Goal: Check status: Check status

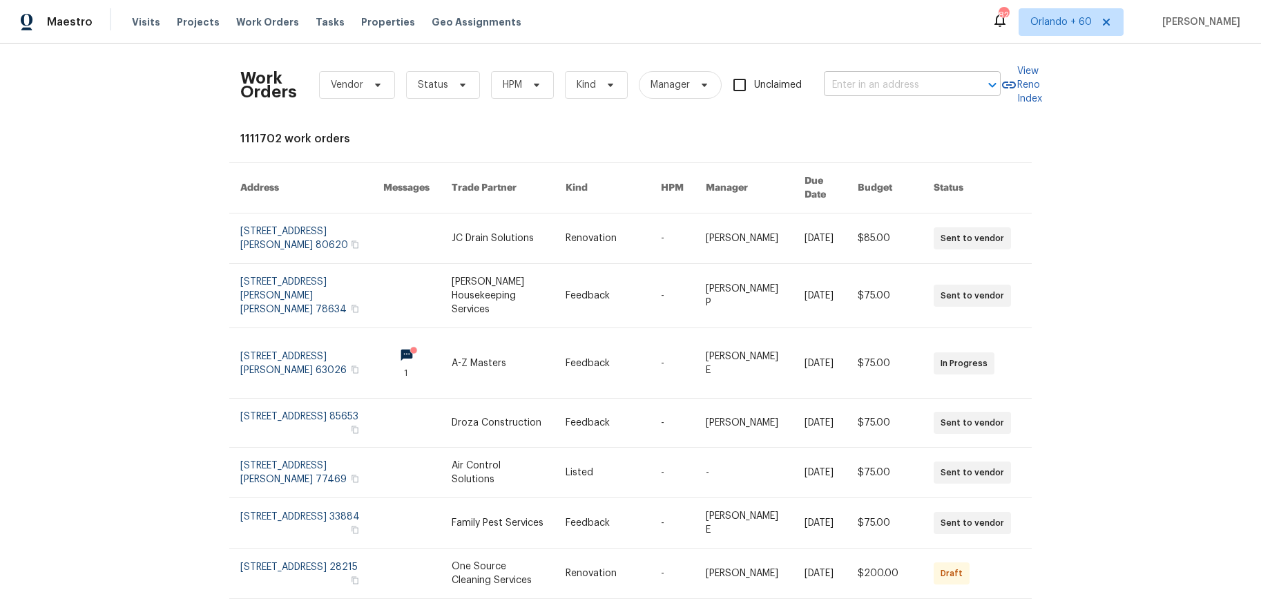
click at [891, 86] on input "text" at bounding box center [893, 85] width 138 height 21
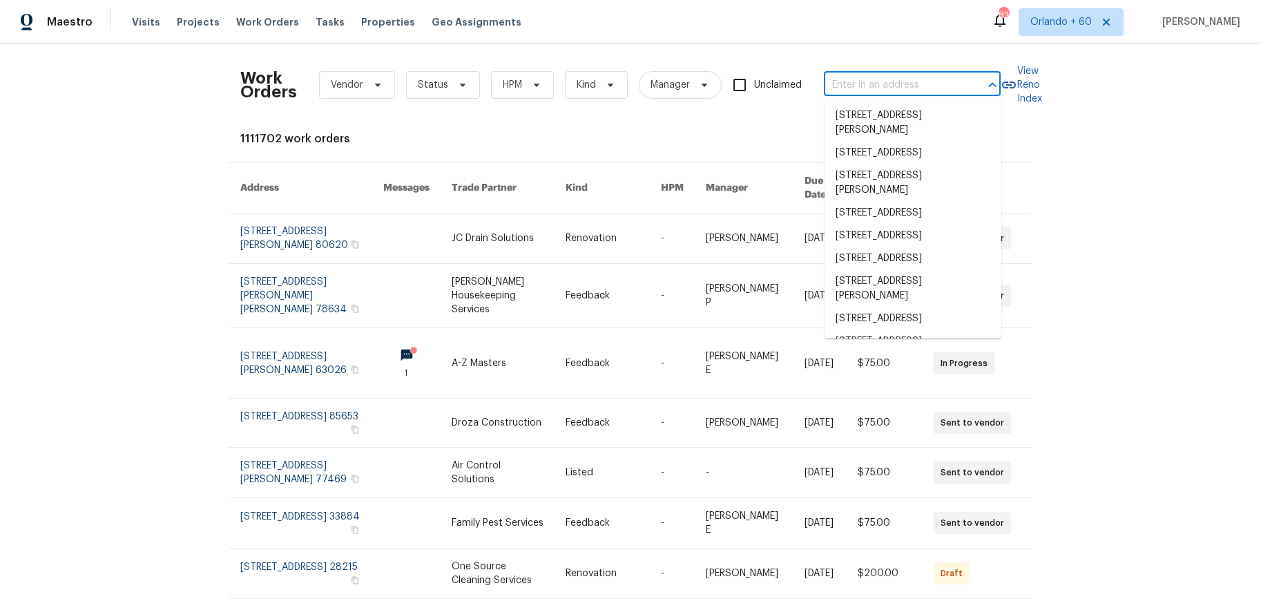
paste input "[STREET_ADDRESS][PERSON_NAME]"
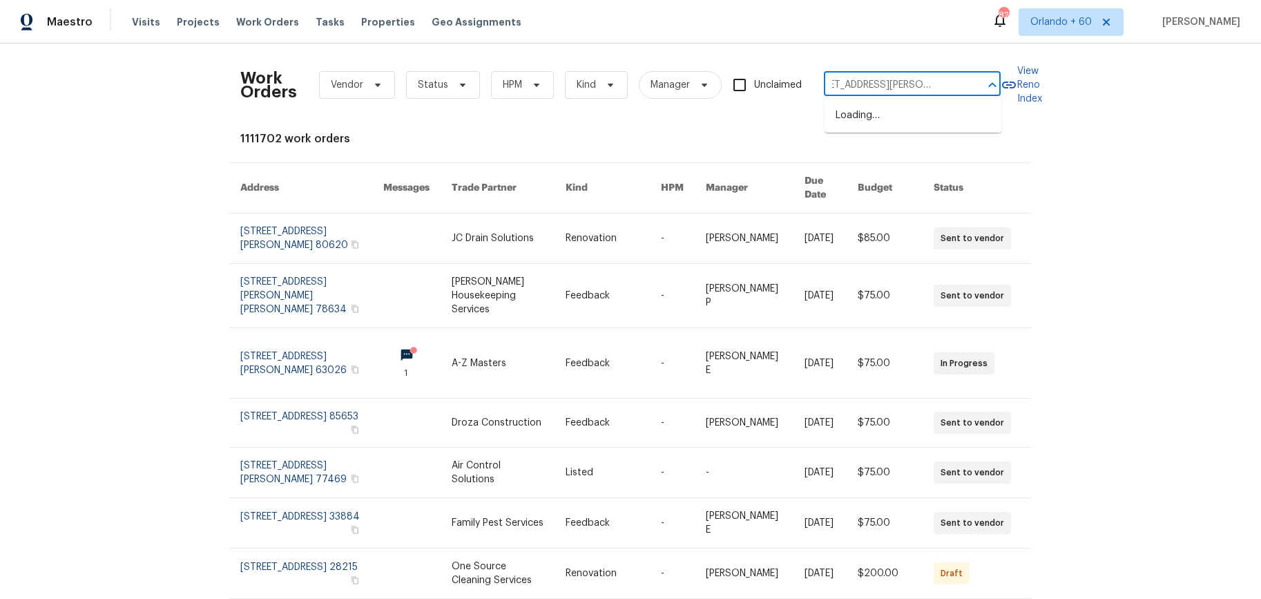
type input "[STREET_ADDRESS][PERSON_NAME]"
click at [889, 113] on li "[STREET_ADDRESS][PERSON_NAME]" at bounding box center [913, 122] width 177 height 37
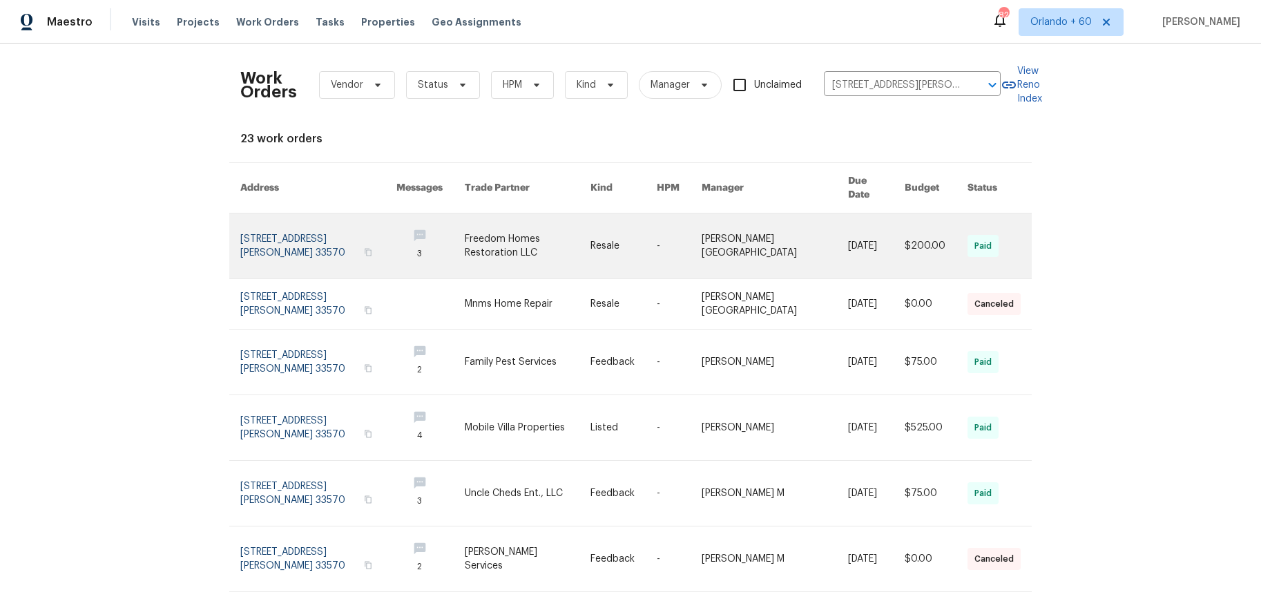
click at [272, 235] on link at bounding box center [318, 245] width 156 height 65
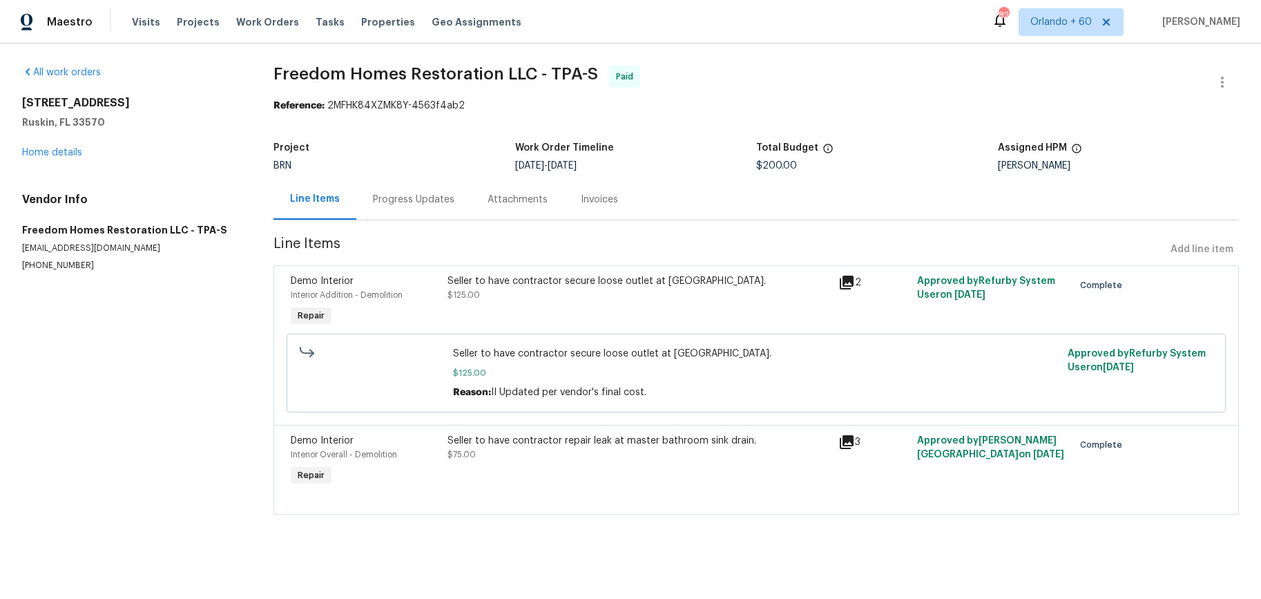
click at [400, 202] on div "Progress Updates" at bounding box center [413, 200] width 81 height 14
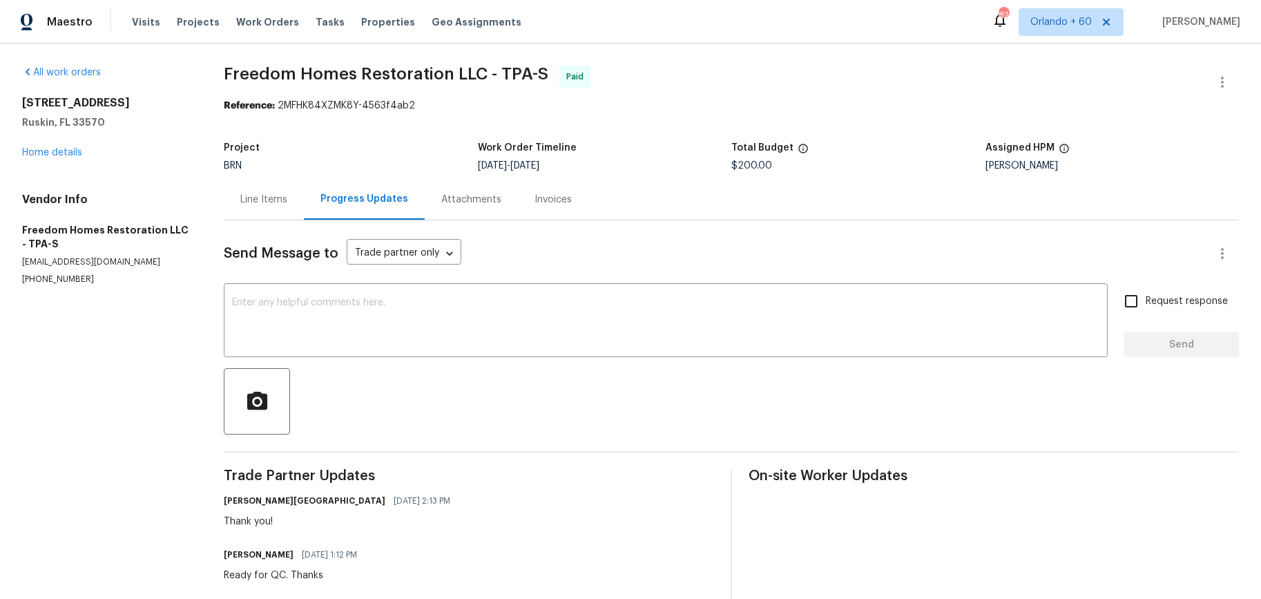
click at [275, 197] on div "Line Items" at bounding box center [263, 200] width 47 height 14
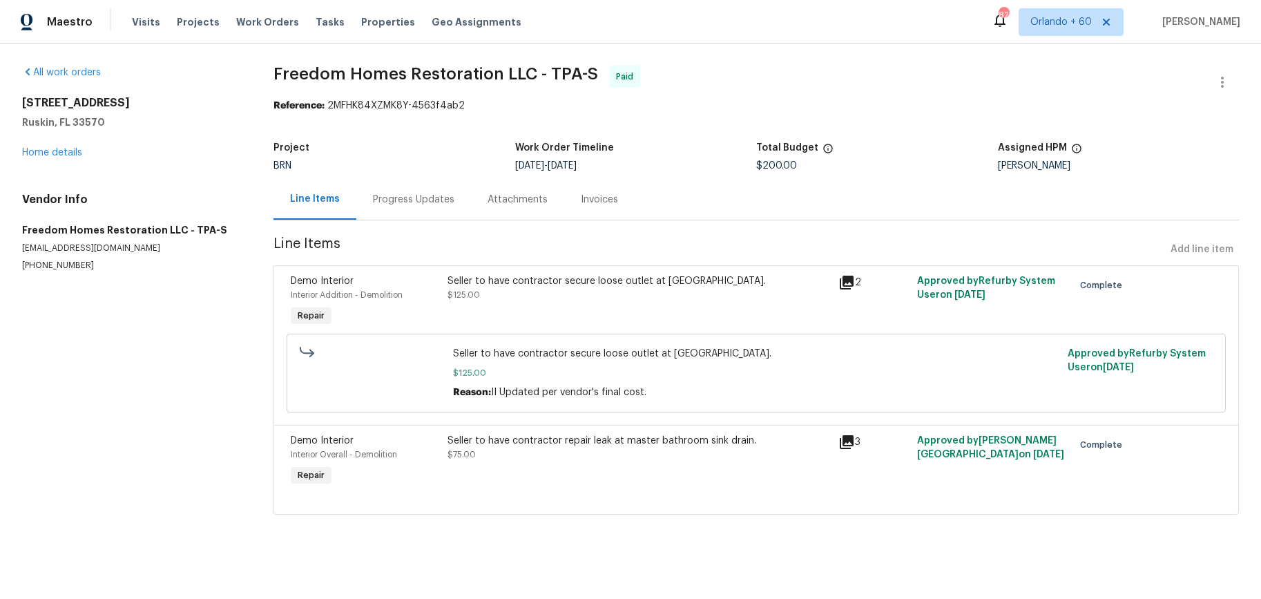
click at [398, 199] on div "Progress Updates" at bounding box center [413, 200] width 81 height 14
